Goal: Task Accomplishment & Management: Complete application form

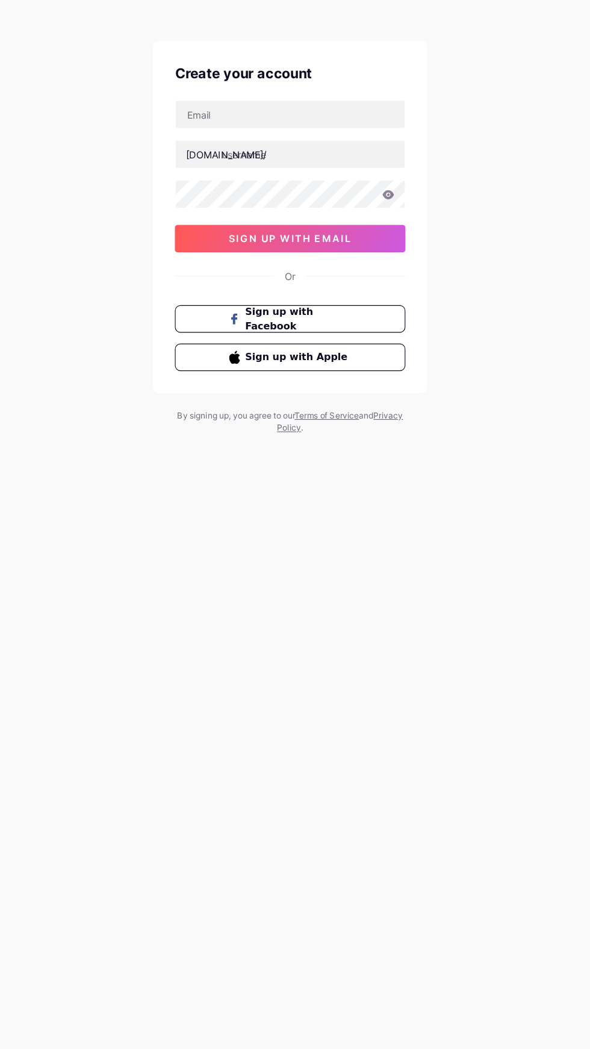
scroll to position [2, 0]
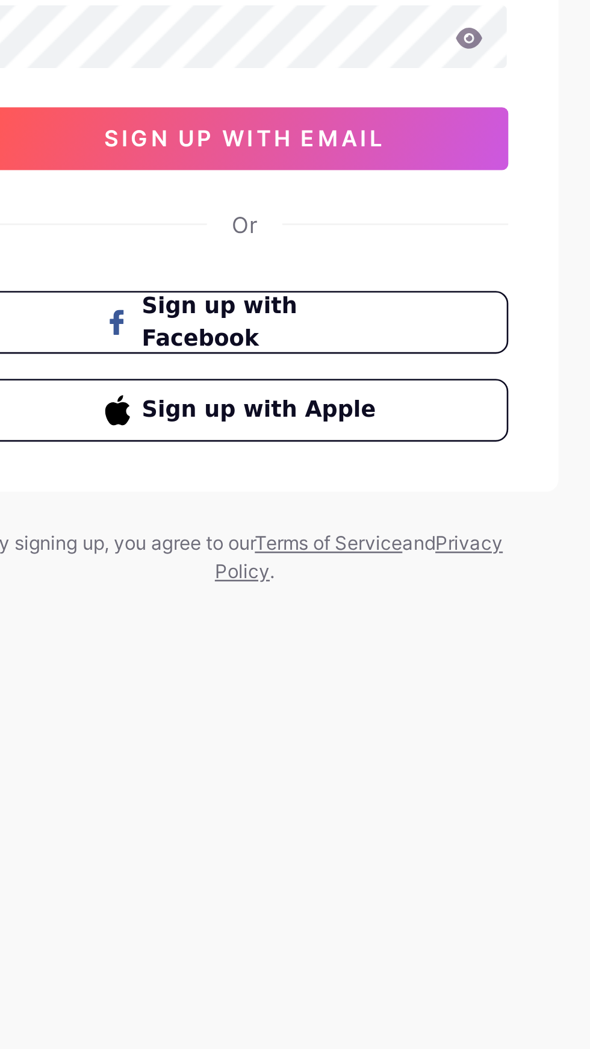
click at [314, 360] on button "Sign up with Apple" at bounding box center [295, 355] width 202 height 24
